Goal: Communication & Community: Answer question/provide support

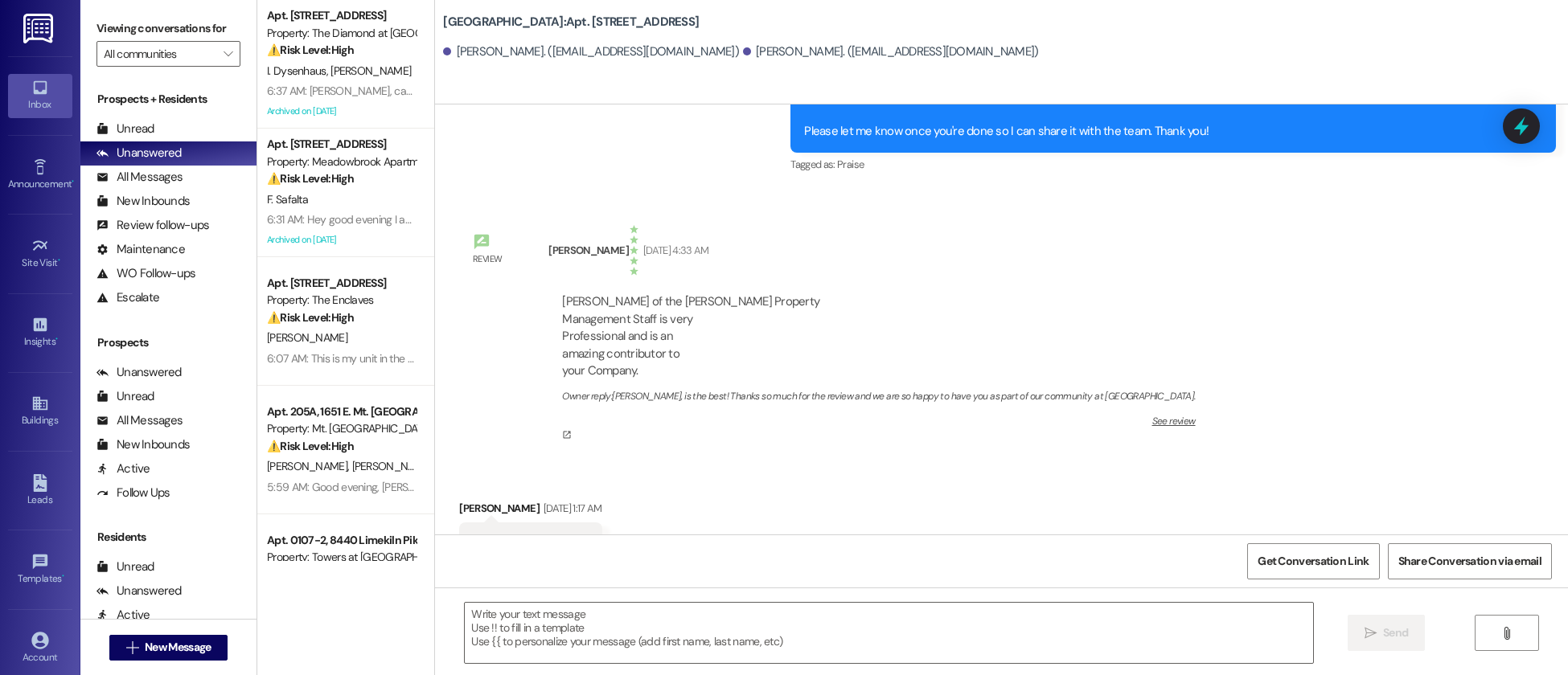
scroll to position [6996, 0]
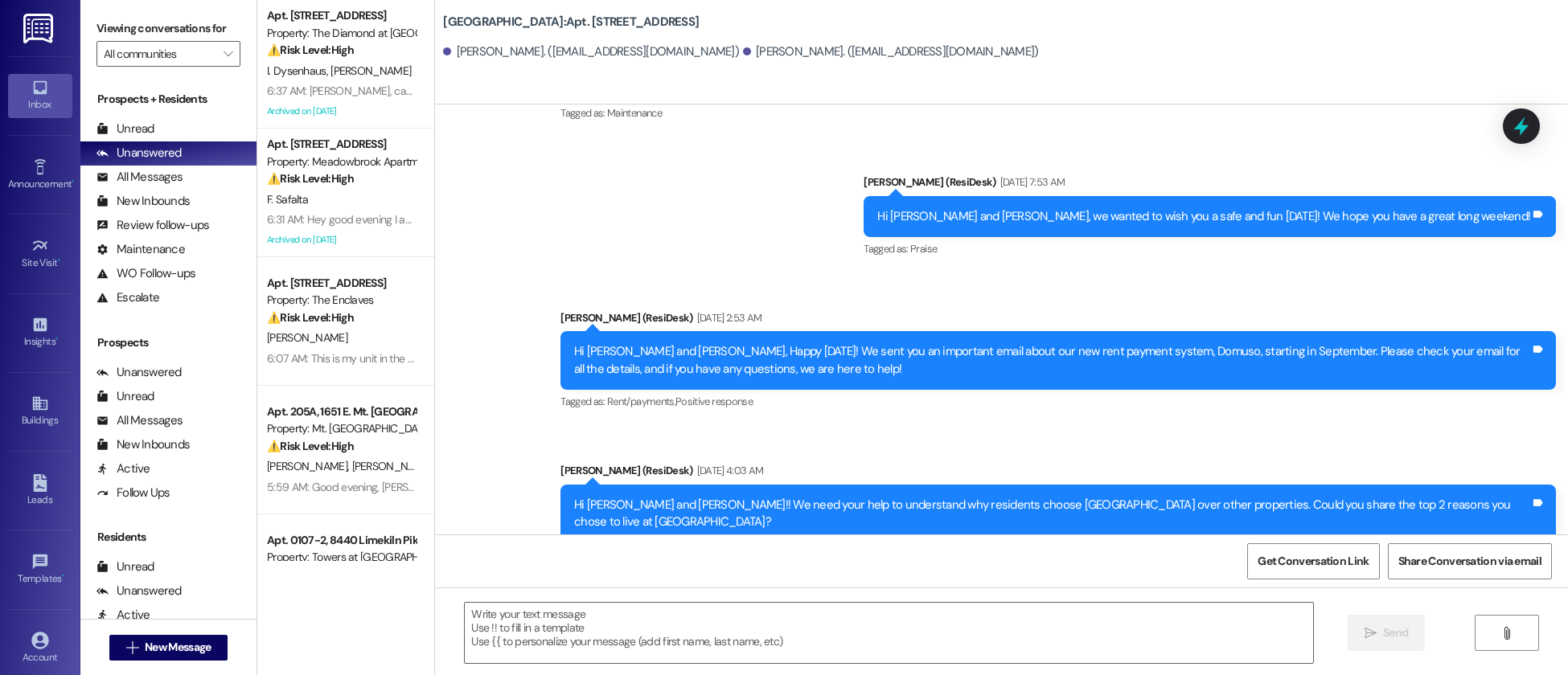
type textarea "Fetching suggested responses. Please feel free to read through the conversation…"
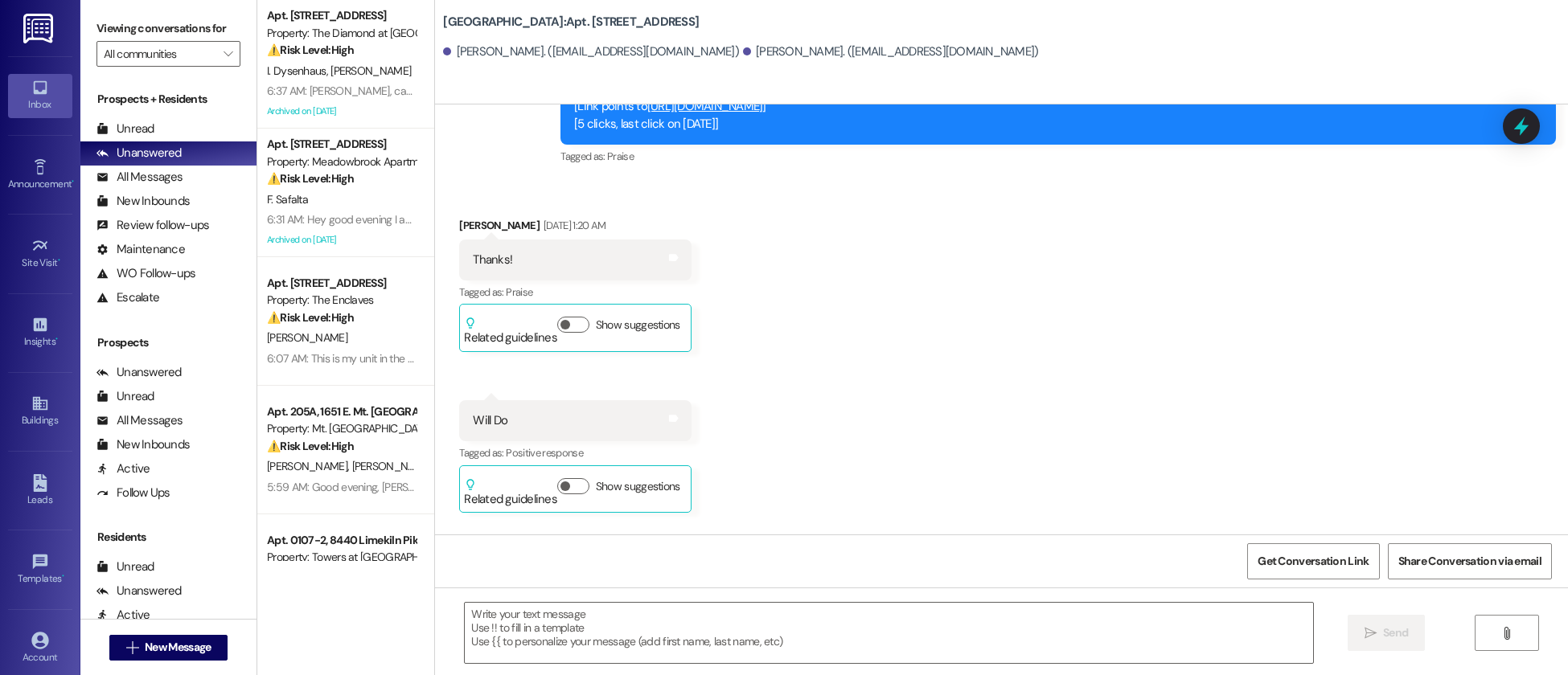
scroll to position [4169, 0]
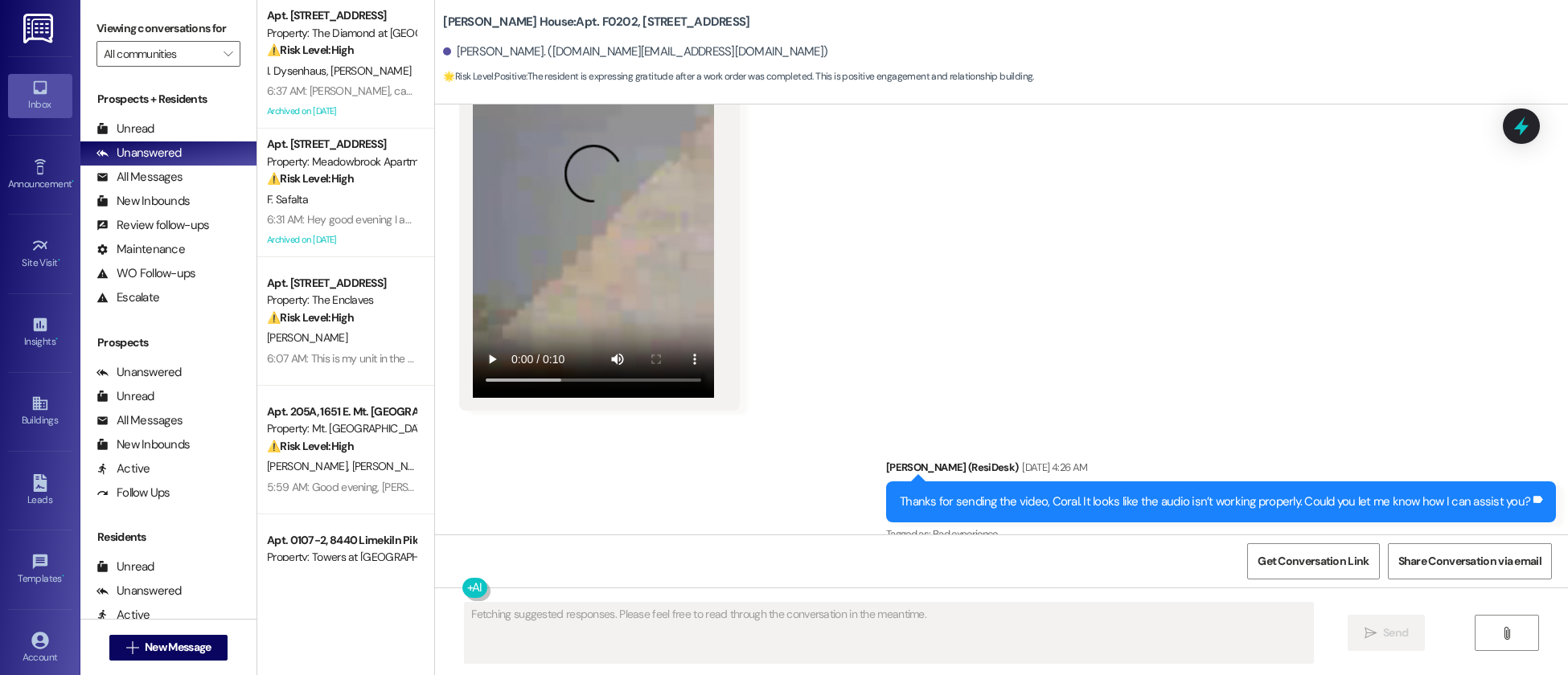
scroll to position [57542, 0]
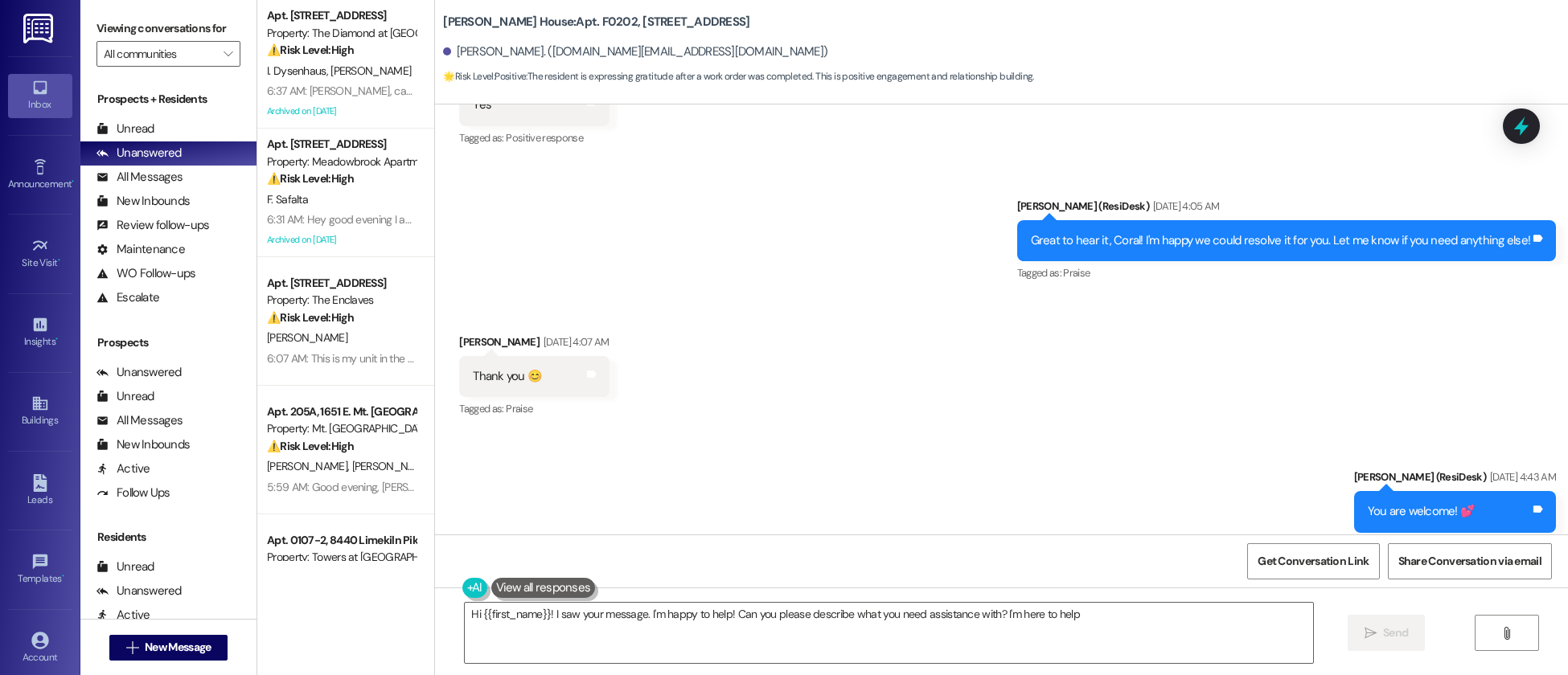
type textarea "Hi {{first_name}}! I saw your message. I'm happy to help! Can you please descri…"
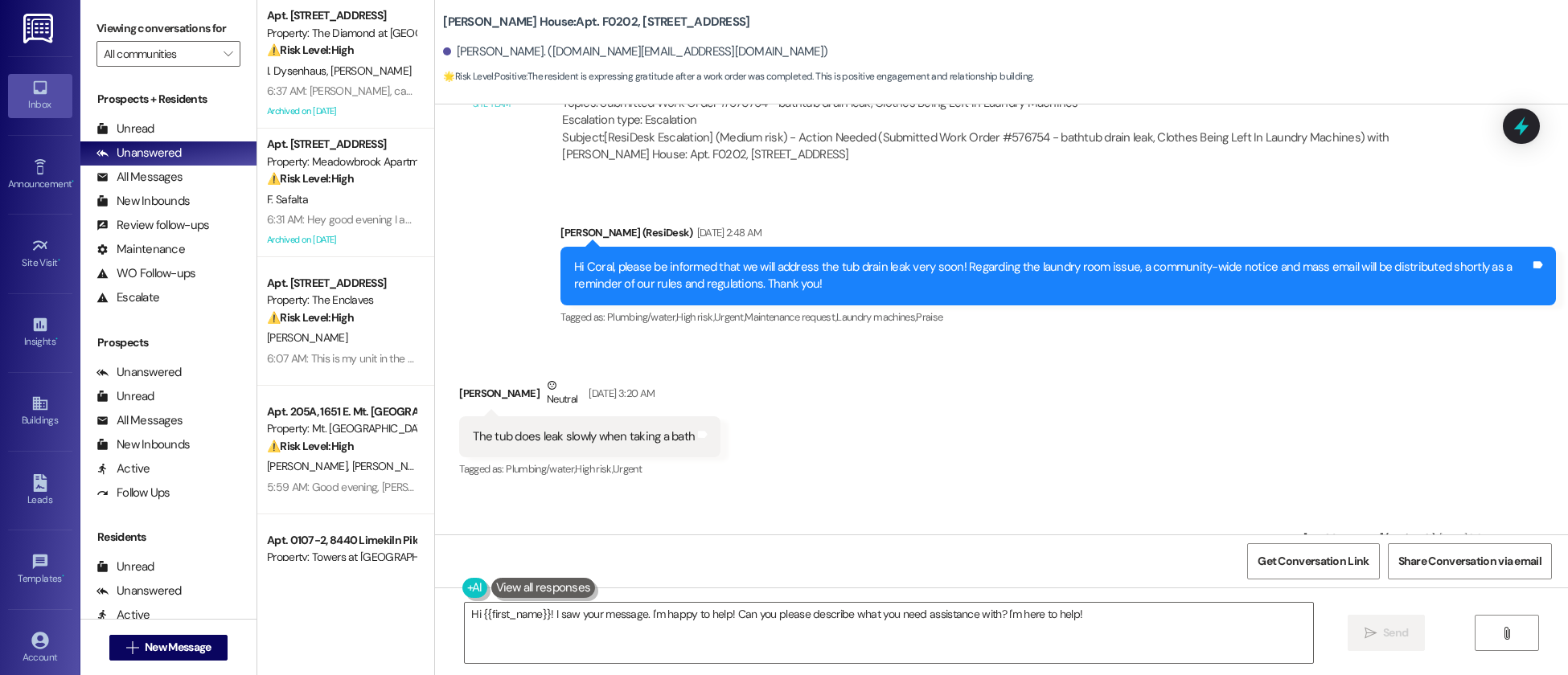
scroll to position [50914, 0]
click at [970, 348] on div "Received via SMS Coral Wright Neutral May 23, 2025 at 3:20 AM The tub does leak…" at bounding box center [1001, 417] width 1133 height 153
